Goal: Transaction & Acquisition: Purchase product/service

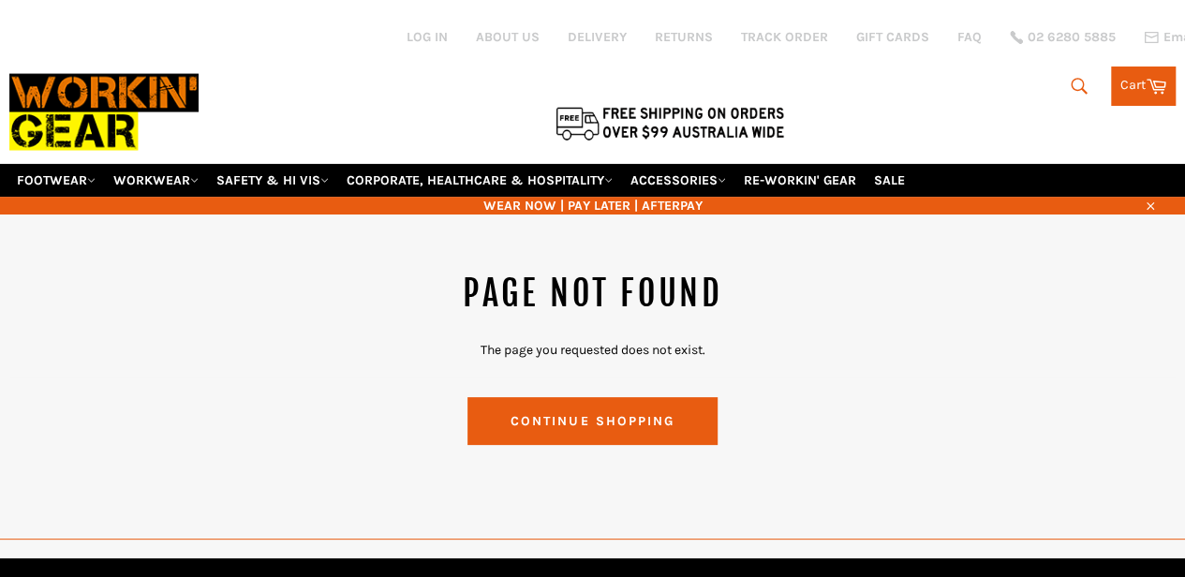
click at [556, 398] on link "Continue shopping" at bounding box center [593, 421] width 251 height 48
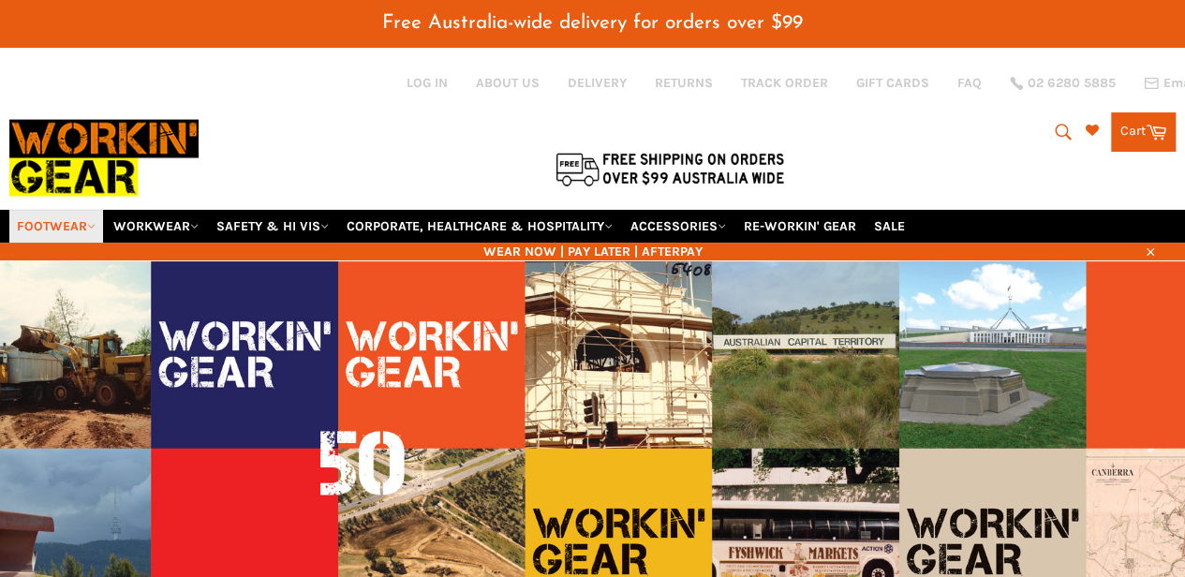
click at [58, 210] on link "FOOTWEAR" at bounding box center [56, 226] width 94 height 33
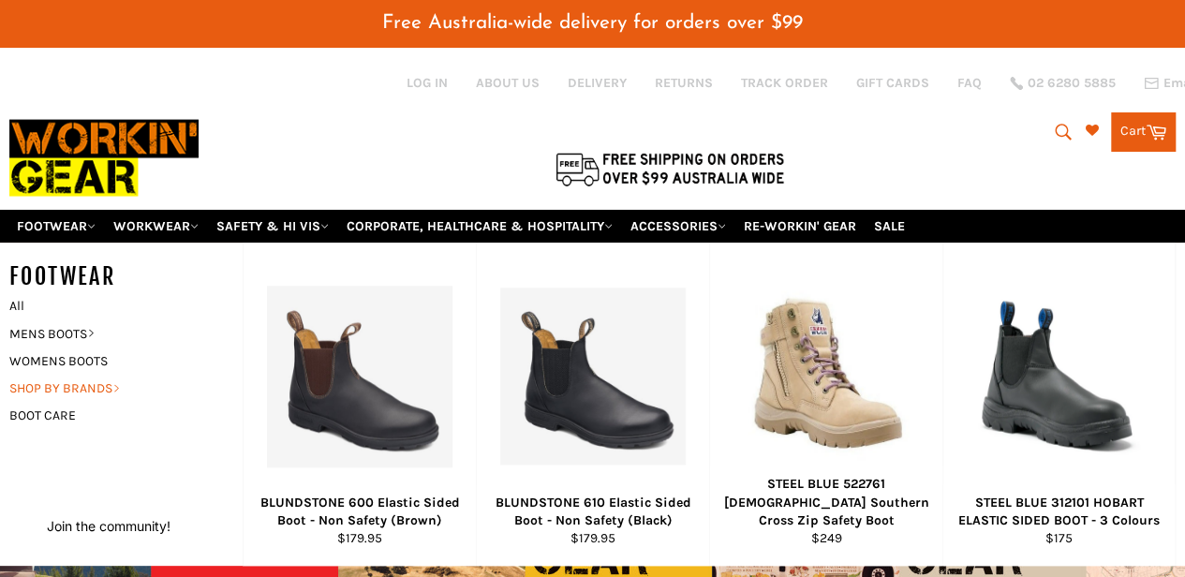
click at [46, 375] on link "SHOP BY BRANDS" at bounding box center [112, 388] width 224 height 27
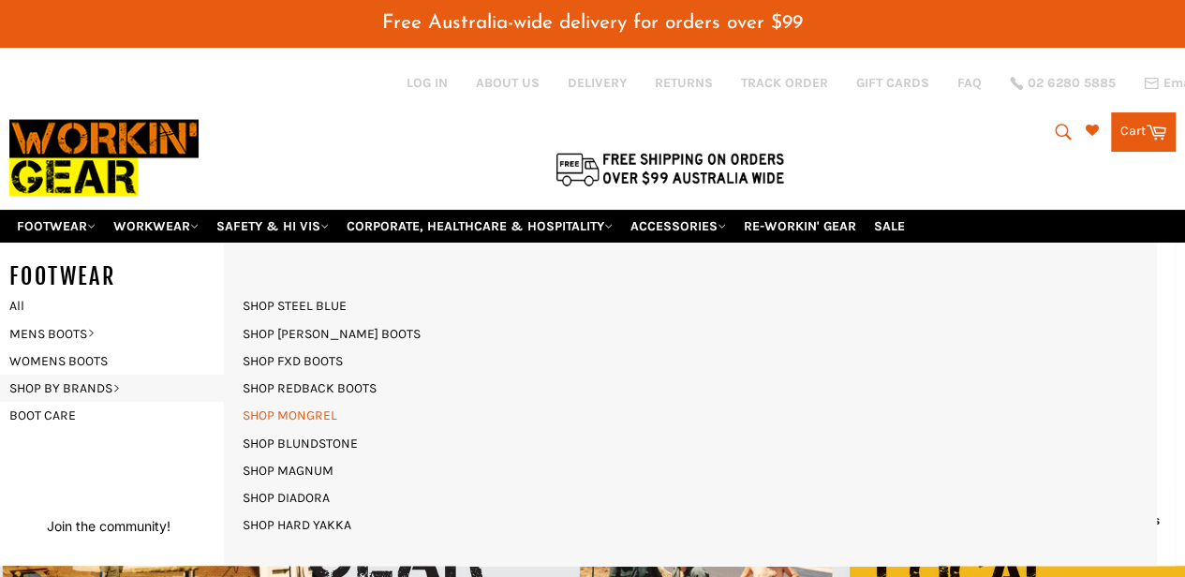
click at [319, 402] on link "SHOP MONGREL" at bounding box center [289, 415] width 113 height 27
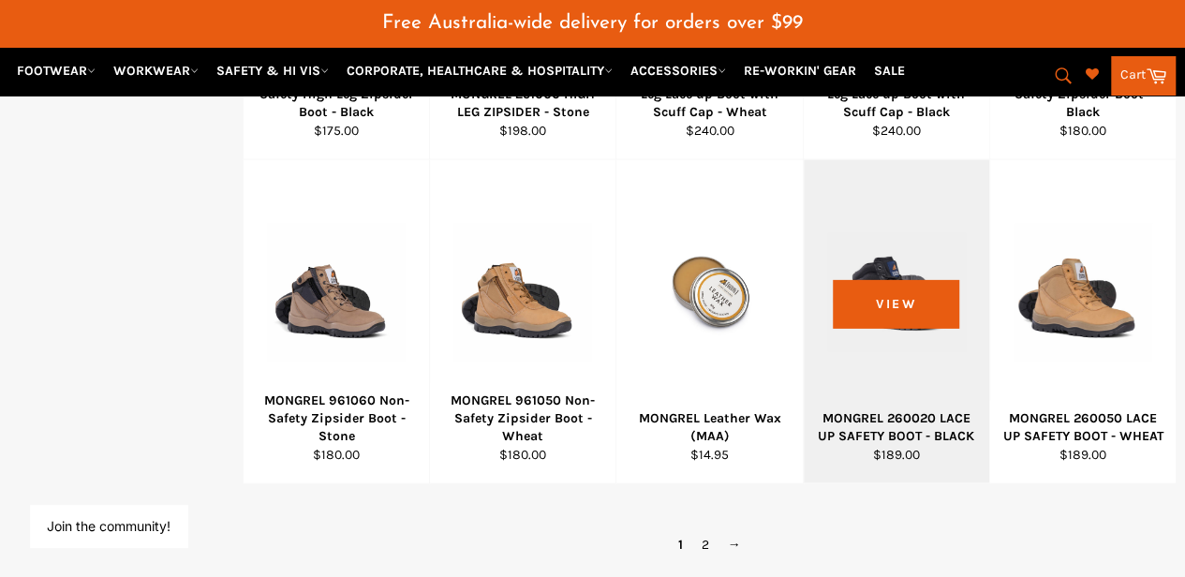
scroll to position [1406, 0]
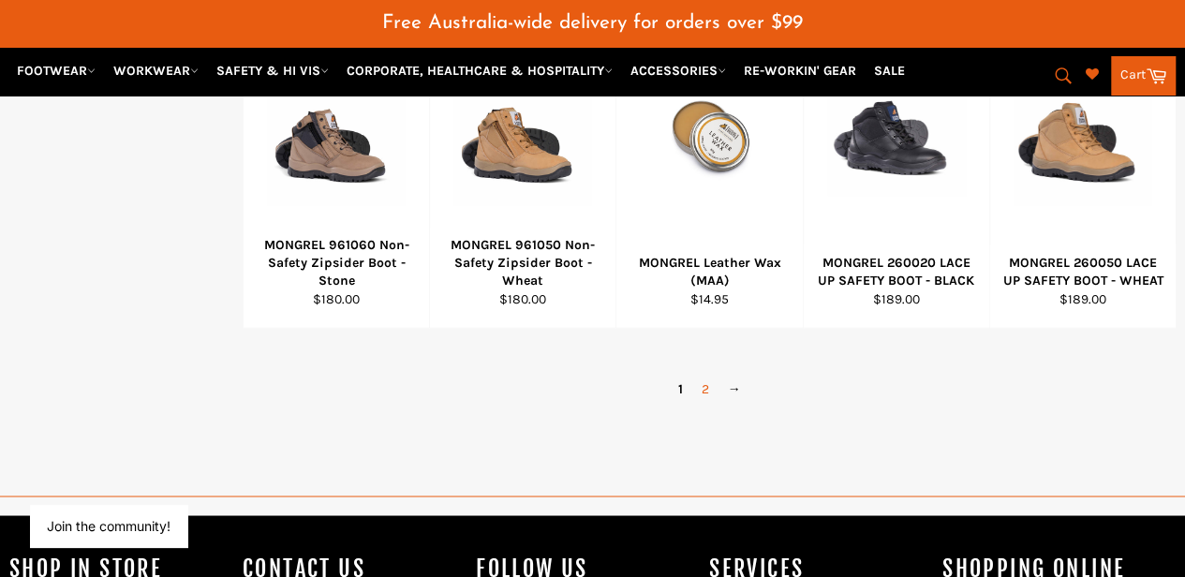
click at [704, 375] on link "2" at bounding box center [706, 388] width 26 height 27
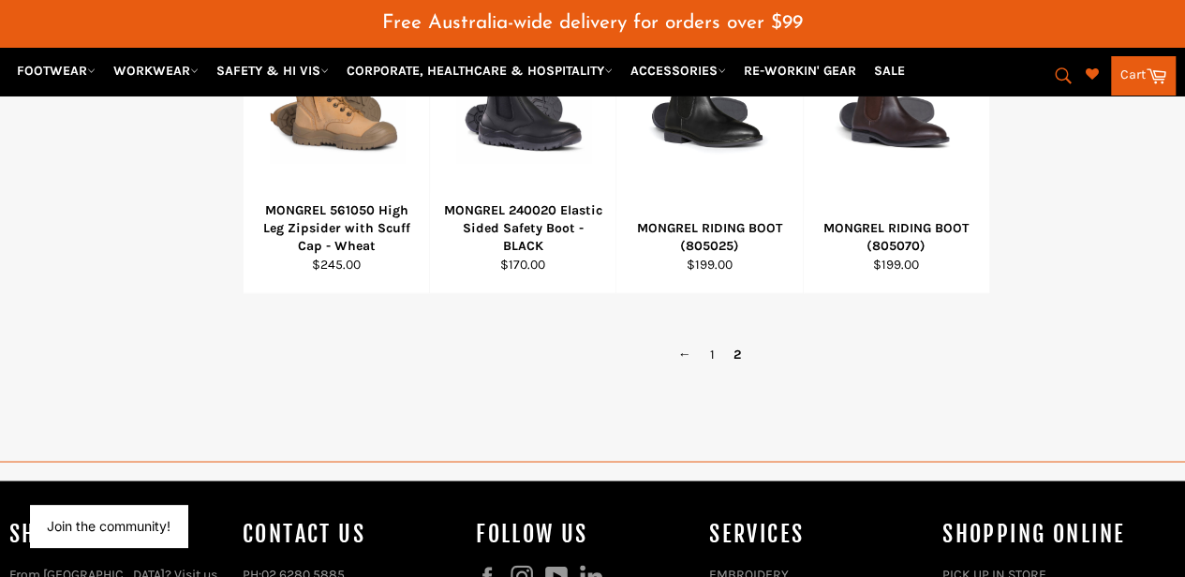
scroll to position [1493, 0]
